Goal: Transaction & Acquisition: Obtain resource

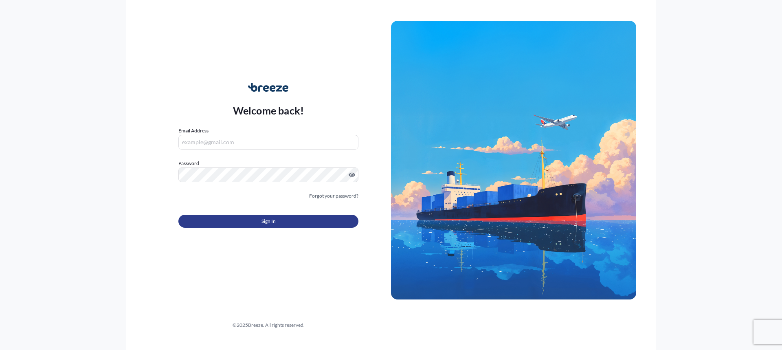
type input "[EMAIL_ADDRESS][DOMAIN_NAME]"
click at [262, 219] on span "Sign In" at bounding box center [268, 221] width 14 height 8
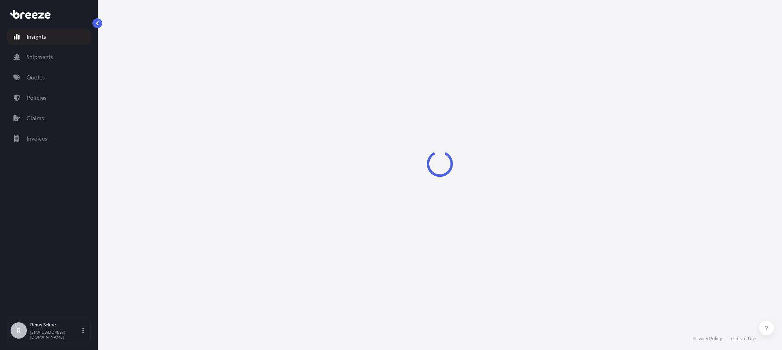
select select "2025"
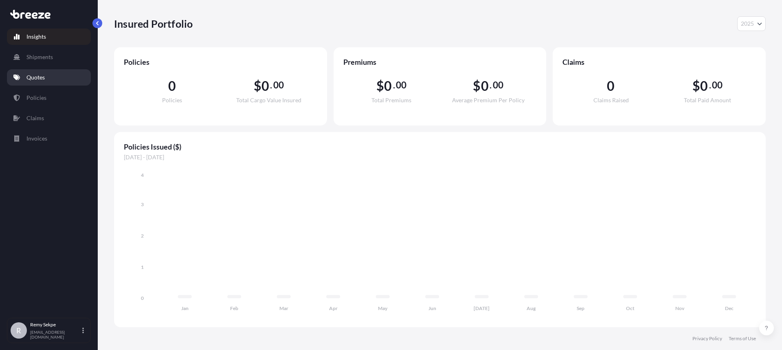
click at [40, 79] on p "Quotes" at bounding box center [35, 77] width 18 height 8
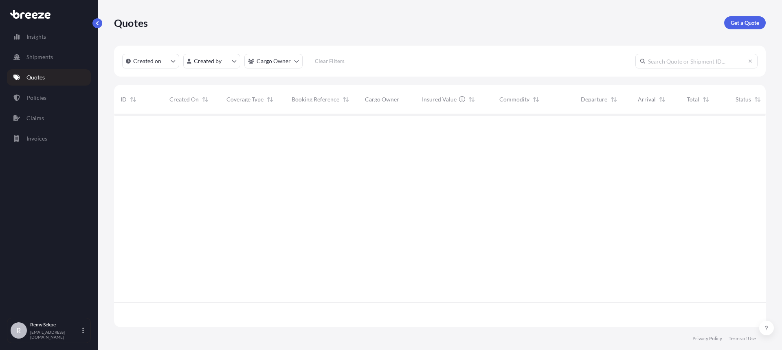
scroll to position [236, 645]
click at [746, 22] on p "Get a Quote" at bounding box center [744, 23] width 28 height 8
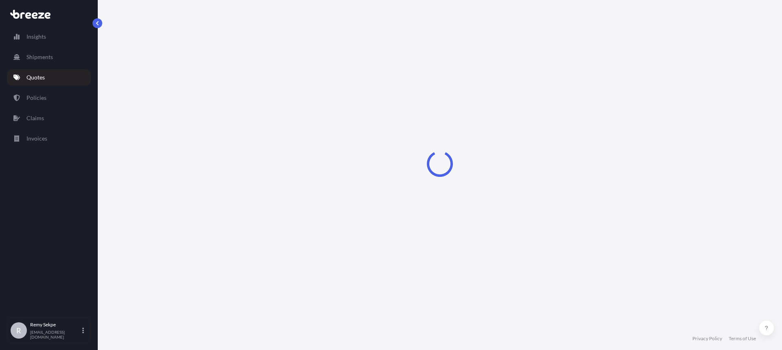
select select "Sea"
select select "1"
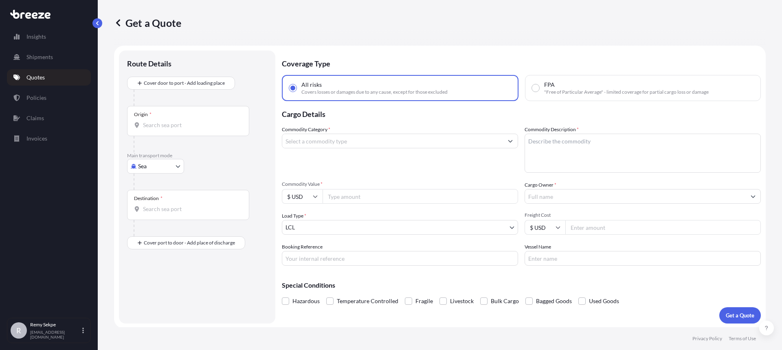
scroll to position [1, 0]
click at [176, 122] on input "Origin *" at bounding box center [191, 124] width 96 height 8
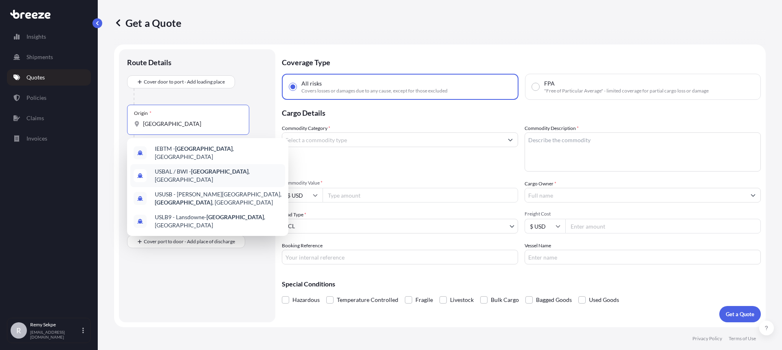
click at [210, 175] on div "USBAL / BWI - [GEOGRAPHIC_DATA] , [GEOGRAPHIC_DATA]" at bounding box center [207, 175] width 155 height 23
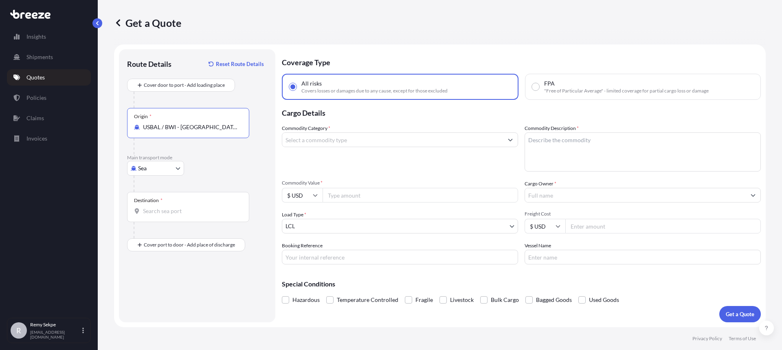
type input "USBAL / BWI - [GEOGRAPHIC_DATA], [GEOGRAPHIC_DATA]"
click at [168, 210] on input "Destination *" at bounding box center [191, 211] width 96 height 8
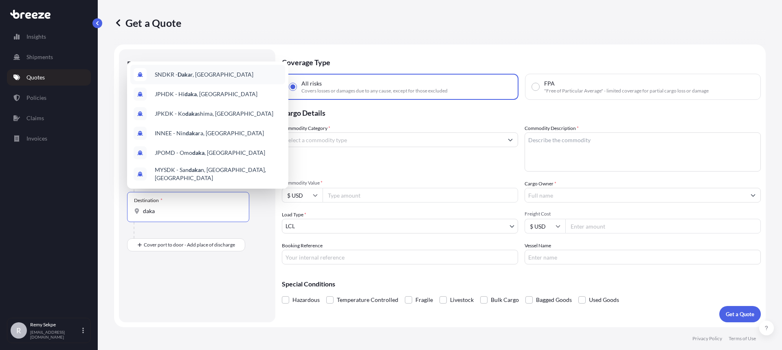
click at [209, 77] on span "SNDKR - Daka r, [GEOGRAPHIC_DATA]" at bounding box center [204, 74] width 99 height 8
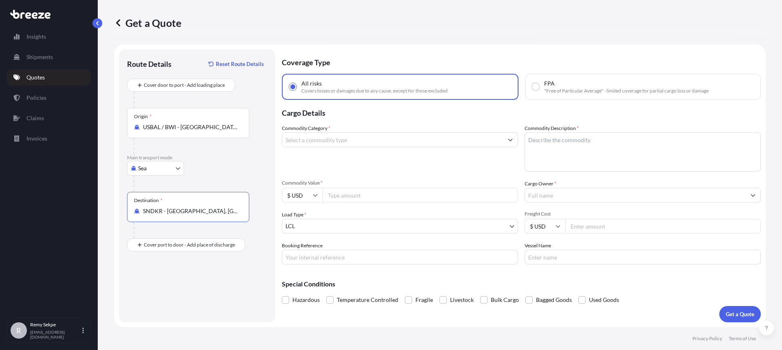
type input "SNDKR - [GEOGRAPHIC_DATA], [GEOGRAPHIC_DATA]"
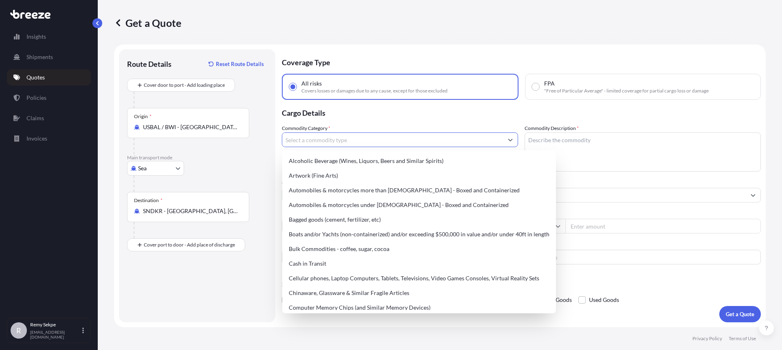
click at [359, 142] on input "Commodity Category *" at bounding box center [392, 139] width 221 height 15
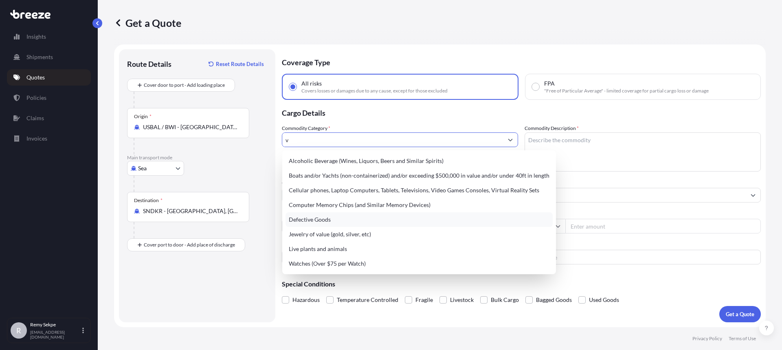
scroll to position [0, 0]
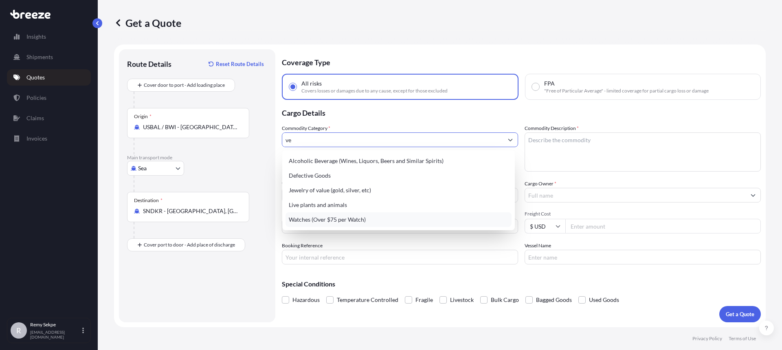
type input "veh"
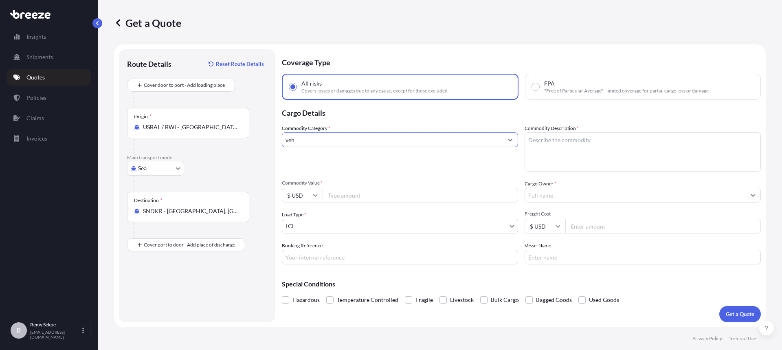
drag, startPoint x: 308, startPoint y: 139, endPoint x: 265, endPoint y: 139, distance: 43.6
click at [265, 139] on form "Route Details Reset Route Details Cover door to port - Add loading place Place …" at bounding box center [439, 185] width 651 height 283
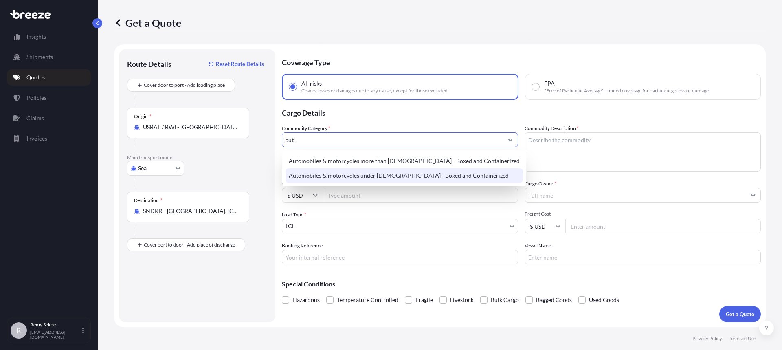
click at [364, 179] on div "Automobiles & motorcycles under [DEMOGRAPHIC_DATA] - Boxed and Containerized" at bounding box center [403, 175] width 237 height 15
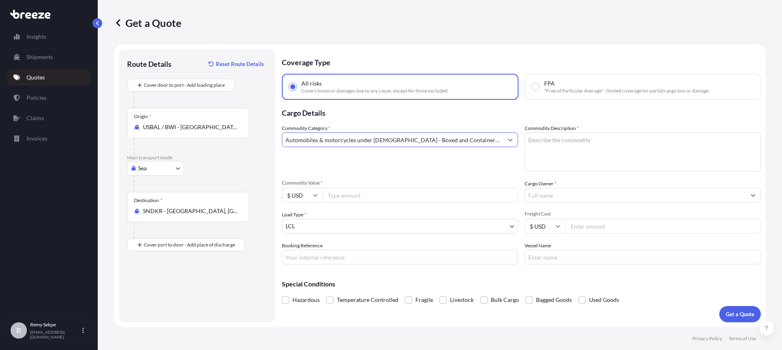
type input "Automobiles & motorcycles under [DEMOGRAPHIC_DATA] - Boxed and Containerized"
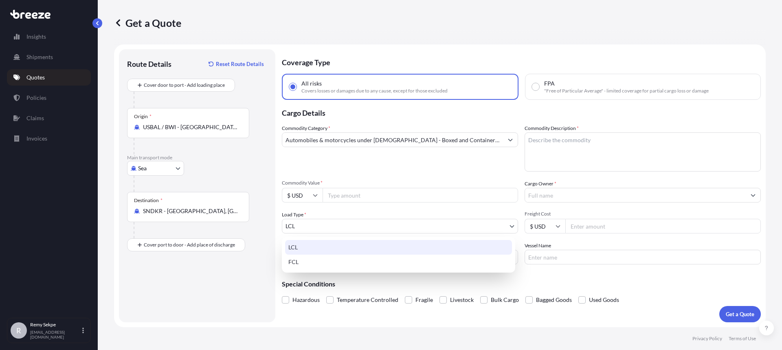
click at [305, 225] on body "Insights Shipments Quotes Policies Claims Invoices R Remy Sekpe [EMAIL_ADDRESS]…" at bounding box center [391, 175] width 782 height 350
click at [295, 262] on div "FCL" at bounding box center [398, 261] width 227 height 15
select select "2"
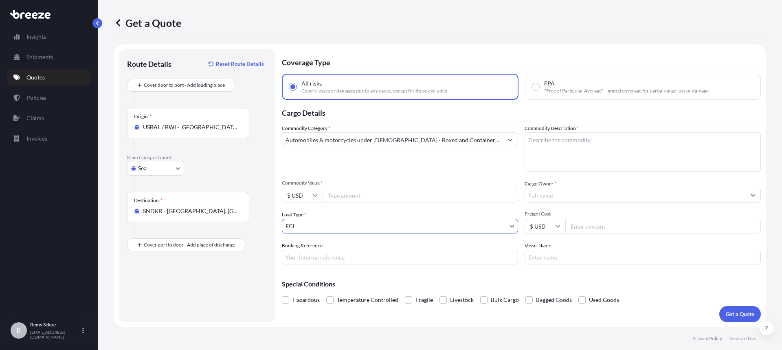
click at [364, 197] on input "Commodity Value *" at bounding box center [419, 195] width 195 height 15
paste input "92849.14"
type input "92849.14"
click at [568, 197] on input "Cargo Owner *" at bounding box center [635, 195] width 221 height 15
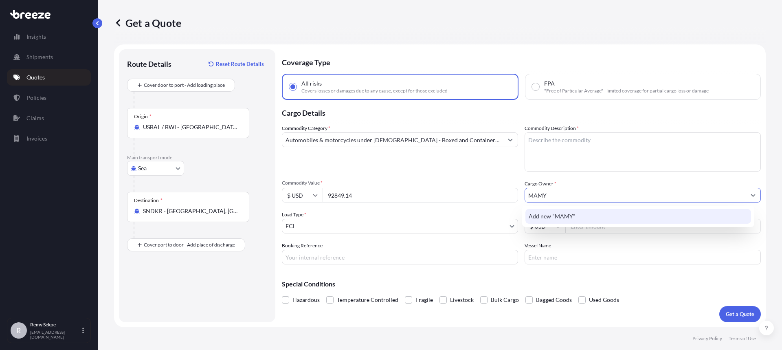
click at [563, 215] on span "Add new "MAMY"" at bounding box center [551, 216] width 47 height 8
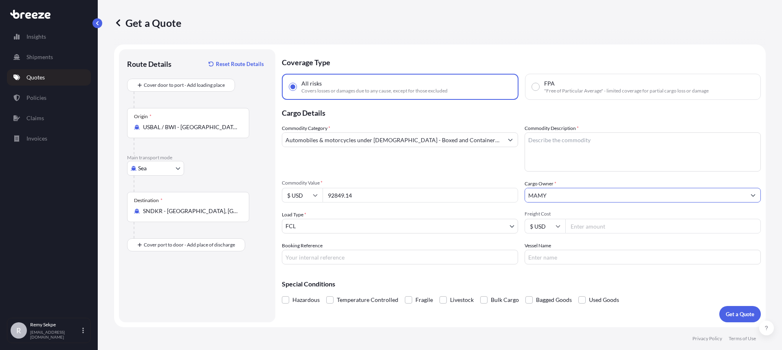
type input "MAMY"
click at [310, 258] on input "Booking Reference" at bounding box center [400, 257] width 236 height 15
type input "SENC"
click at [549, 153] on textarea "Commodity Description *" at bounding box center [642, 151] width 236 height 39
paste textarea "New LHD Ford Transit 350 3.5L V6 Ecoboost 10 Speed Automatic Transmission 15 Pa…"
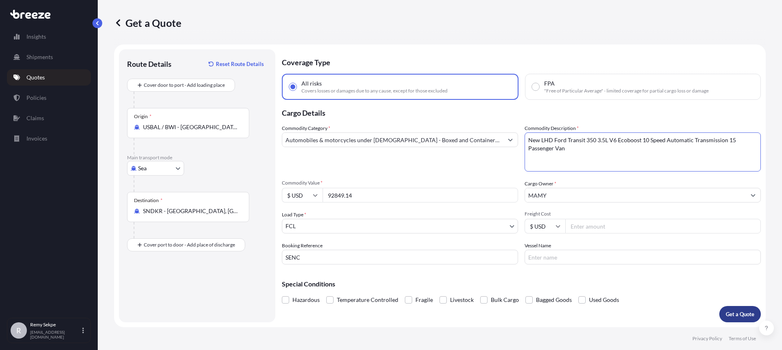
type textarea "New LHD Ford Transit 350 3.5L V6 Ecoboost 10 Speed Automatic Transmission 15 Pa…"
click at [735, 314] on p "Get a Quote" at bounding box center [739, 314] width 28 height 8
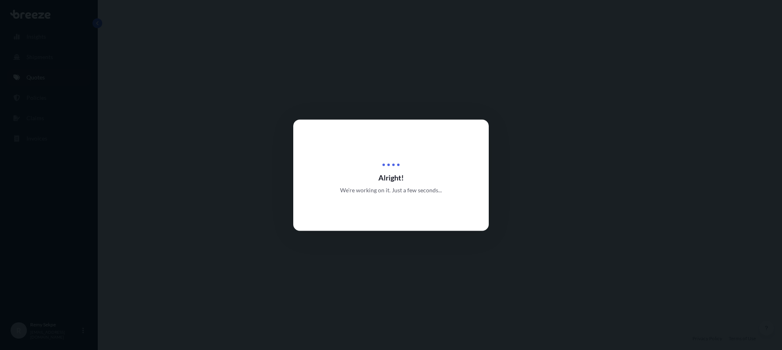
select select "Sea"
select select "2"
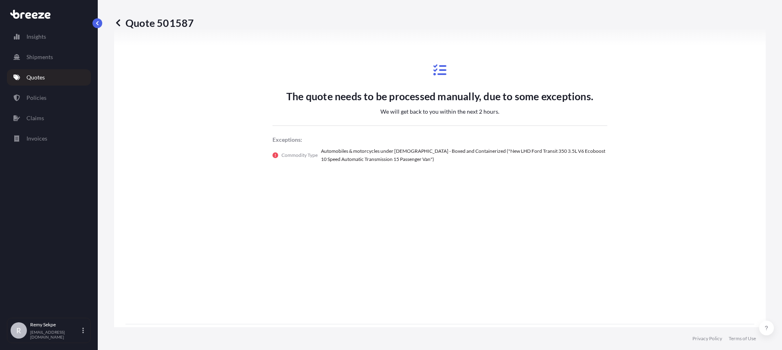
scroll to position [472, 0]
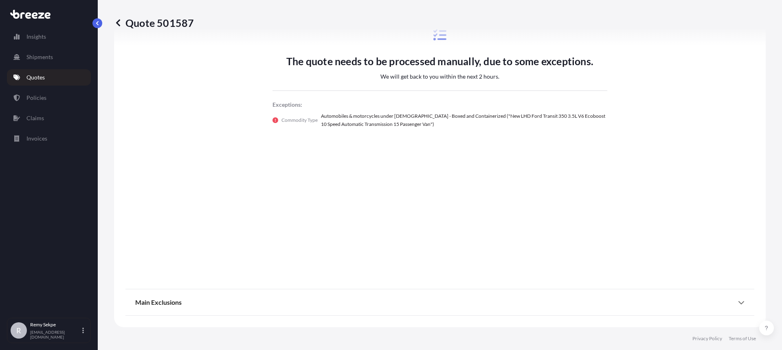
click at [738, 302] on icon at bounding box center [741, 302] width 7 height 7
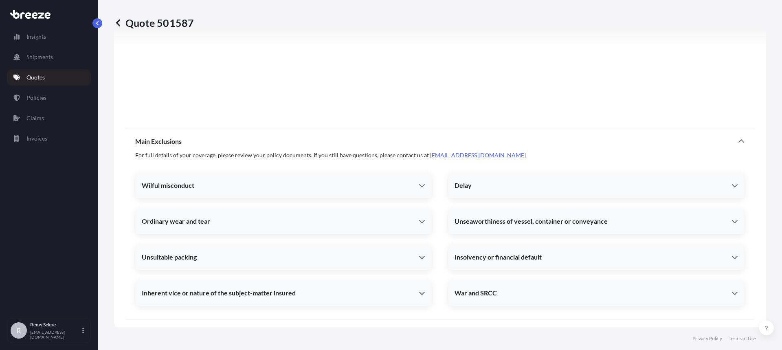
scroll to position [636, 0]
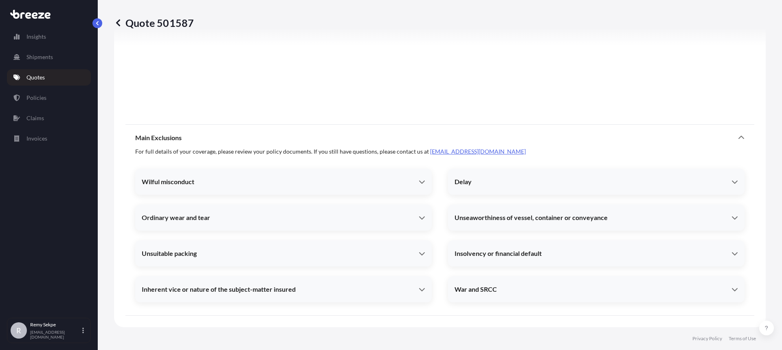
click at [357, 184] on div "Wilful misconduct" at bounding box center [280, 181] width 277 height 8
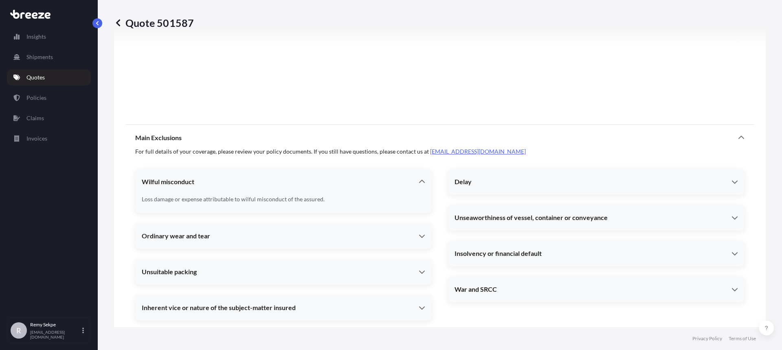
click at [357, 184] on div "Wilful misconduct" at bounding box center [280, 181] width 277 height 8
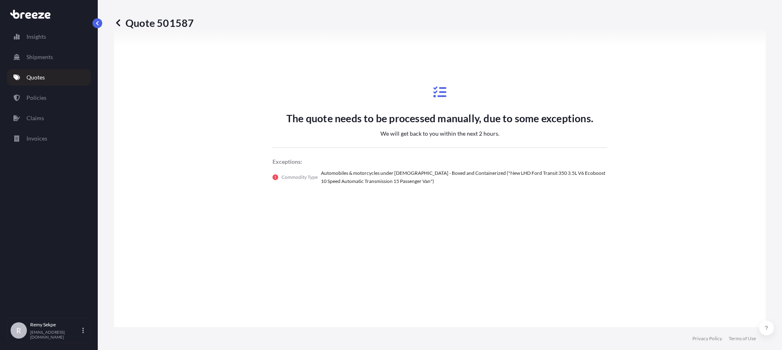
scroll to position [392, 0]
